Goal: Transaction & Acquisition: Download file/media

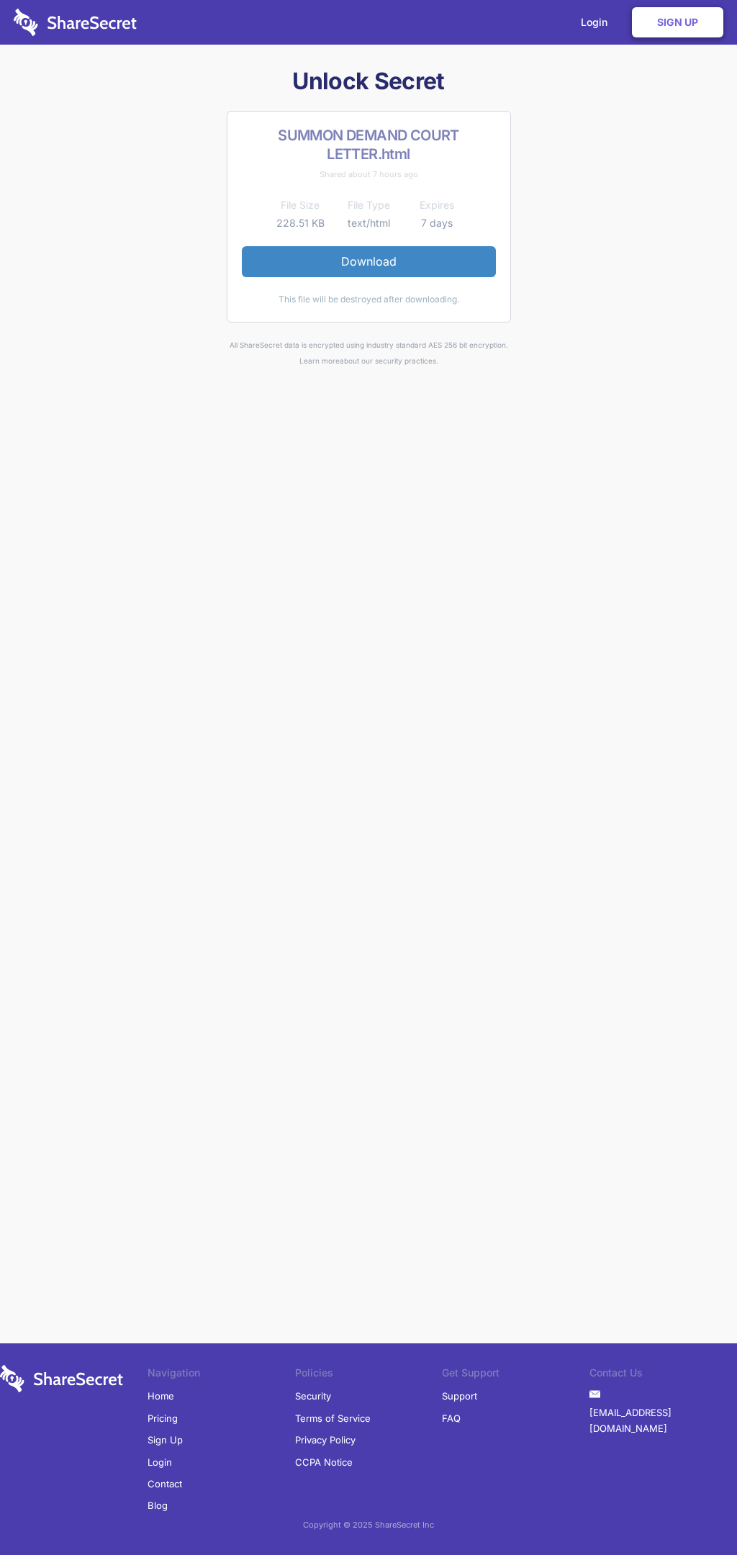
click at [369, 261] on link "Download" at bounding box center [369, 261] width 254 height 30
